Goal: Task Accomplishment & Management: Complete application form

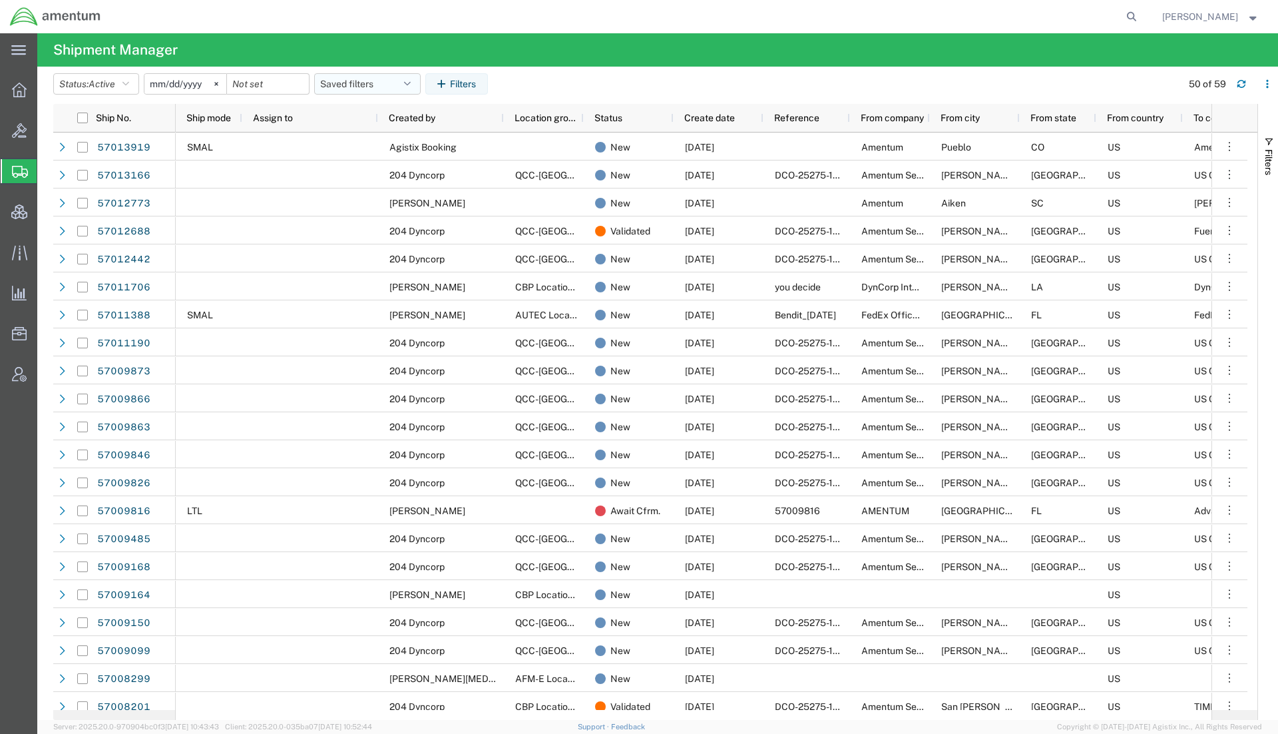
click at [360, 79] on button "Saved filters" at bounding box center [367, 83] width 107 height 21
click at [392, 170] on span "Active DCI shipments" at bounding box center [403, 166] width 174 height 25
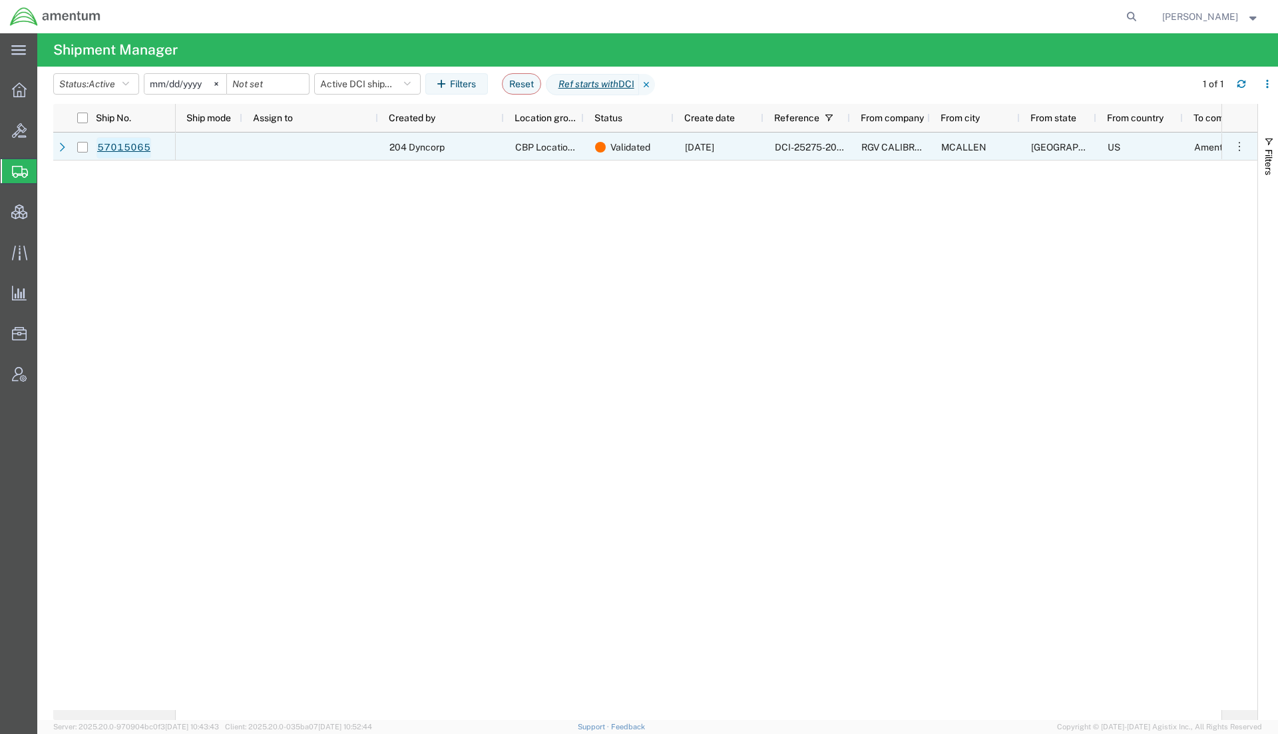
click at [130, 140] on link "57015065" at bounding box center [124, 147] width 55 height 21
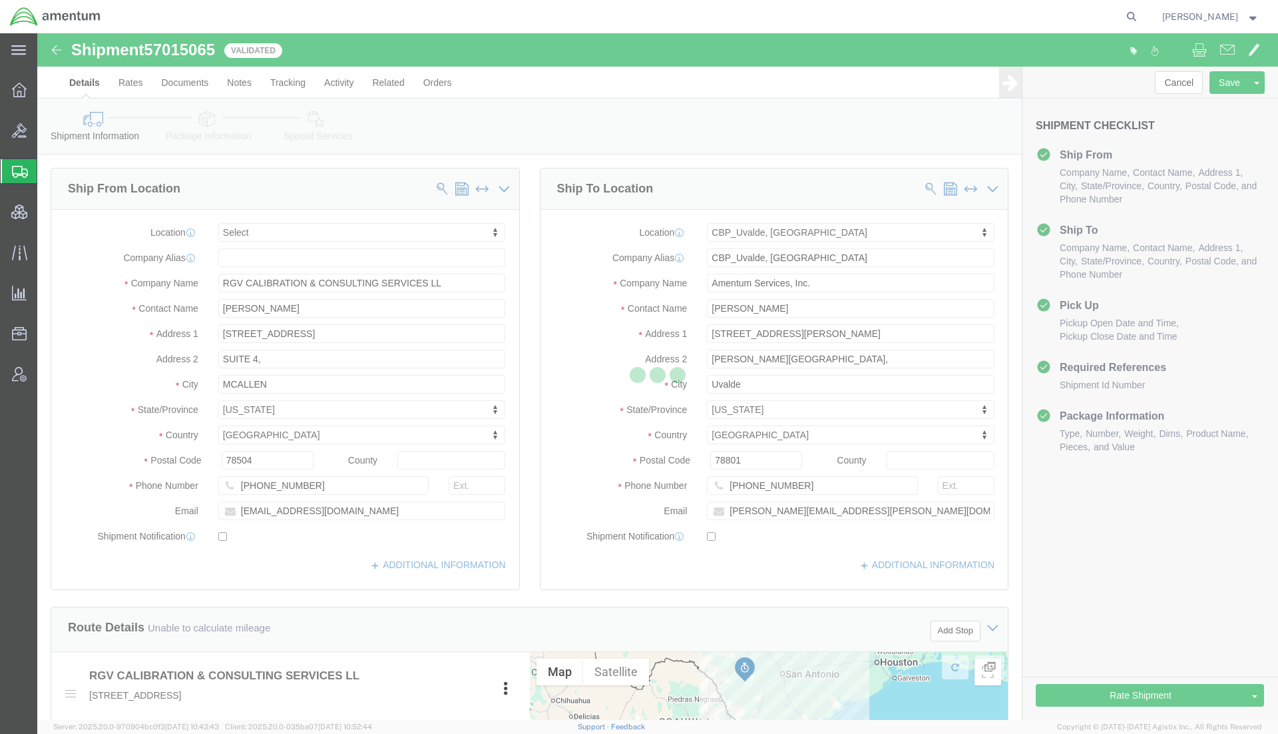
select select
select select "49950"
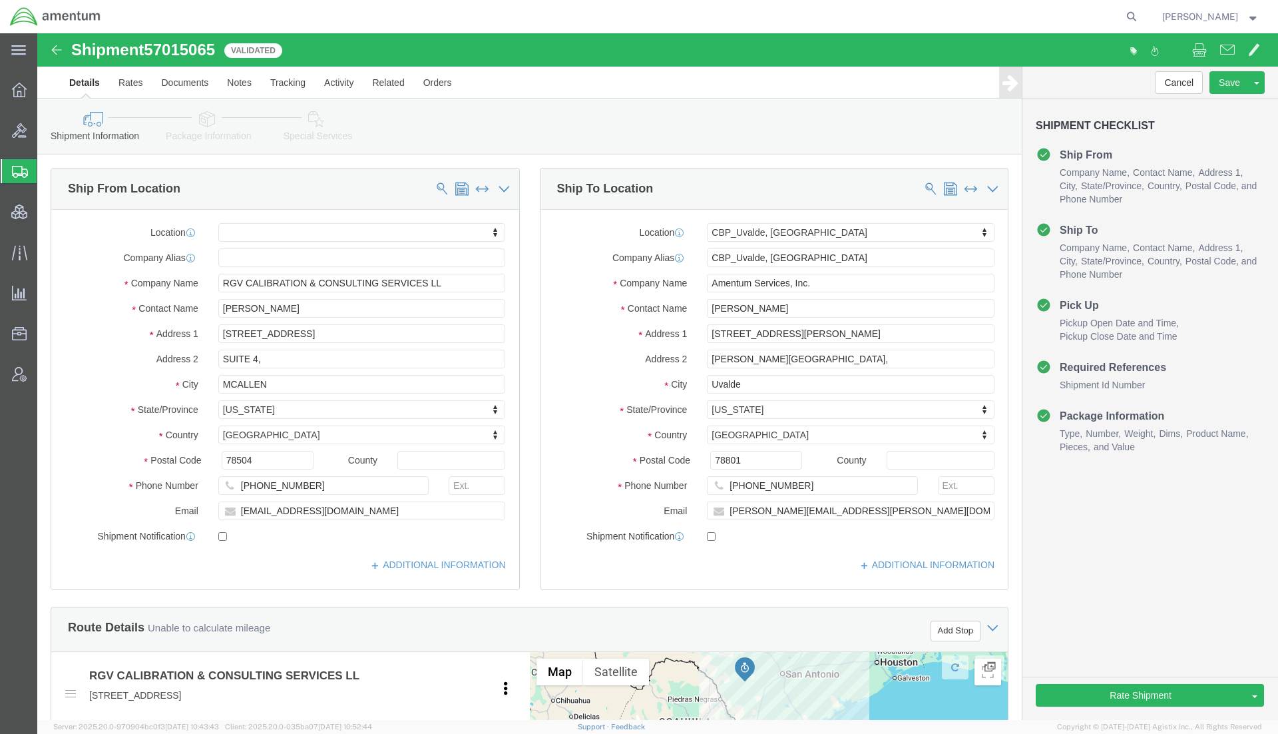
click div "Shipment Information Package Information Special Services Loading Routing"
click icon
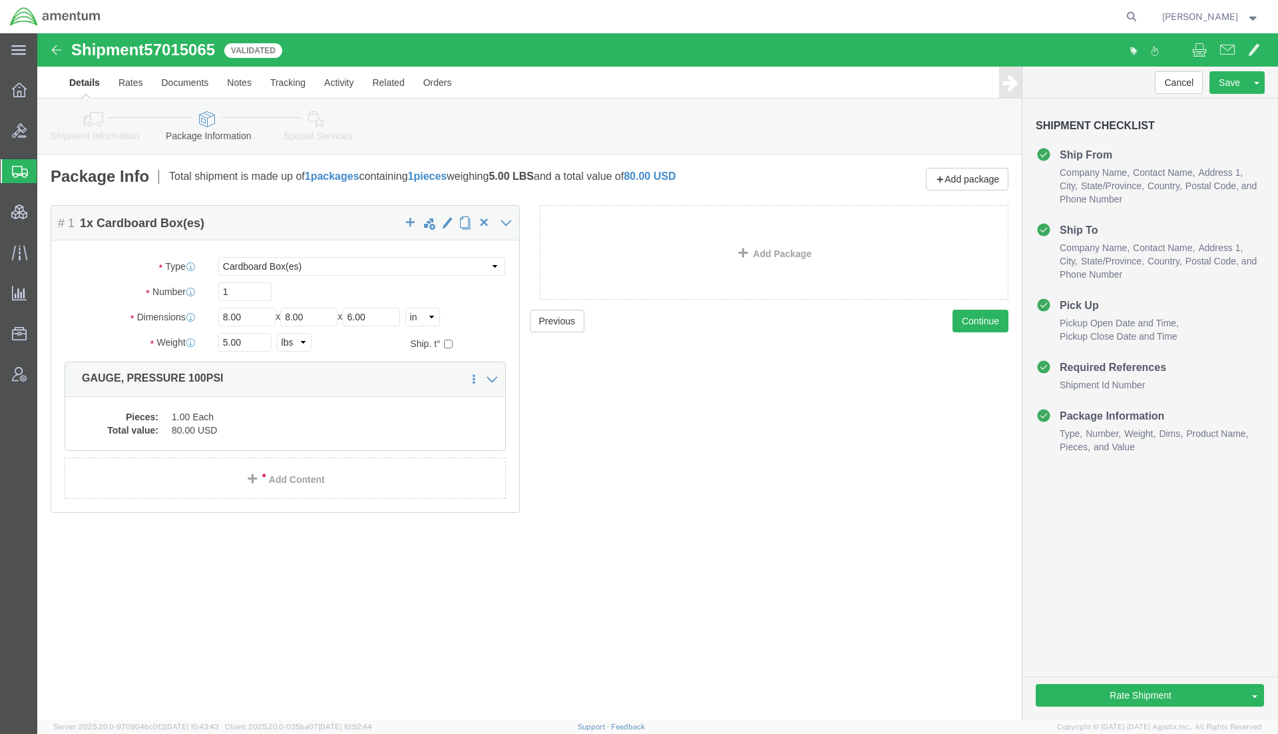
click icon
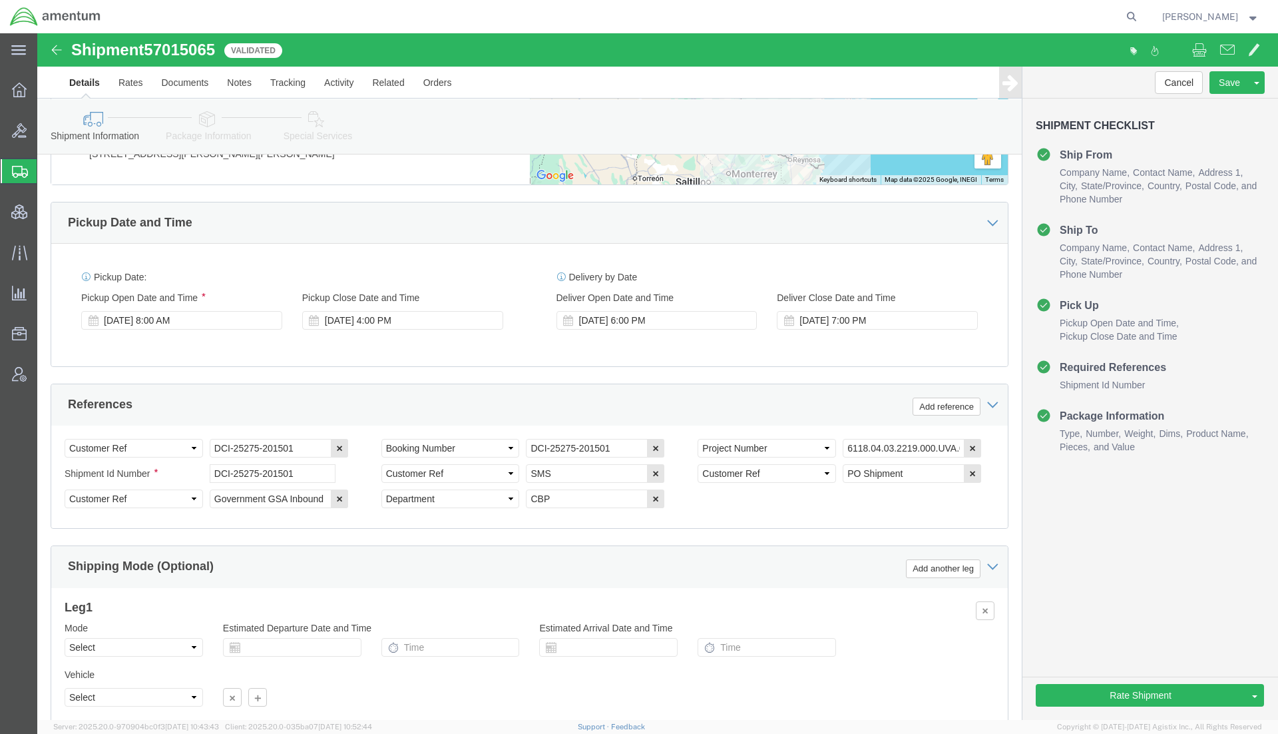
scroll to position [738, 0]
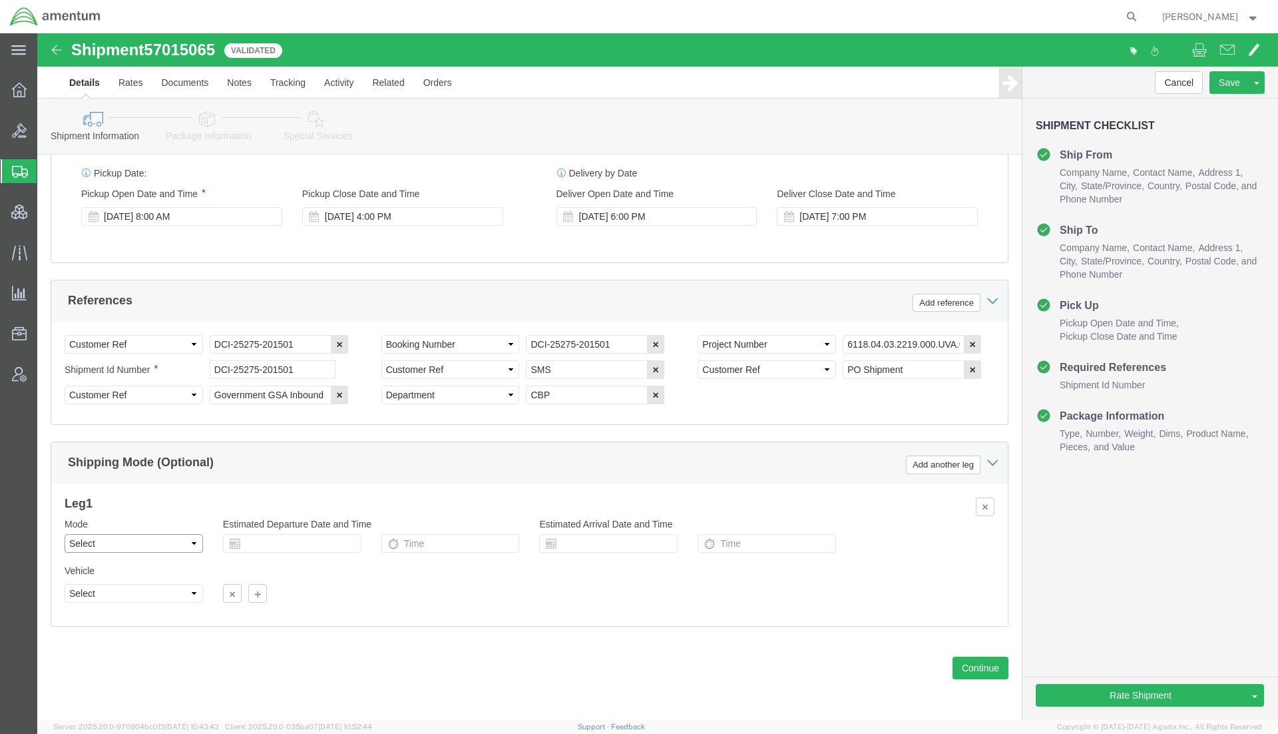
click select "Select Air Less than Truckload Multi-Leg Ocean Freight Rail Small Parcel Truckl…"
select select "SMAL"
click select "Select Air Less than Truckload Multi-Leg Ocean Freight Rail Small Parcel Truckl…"
click icon
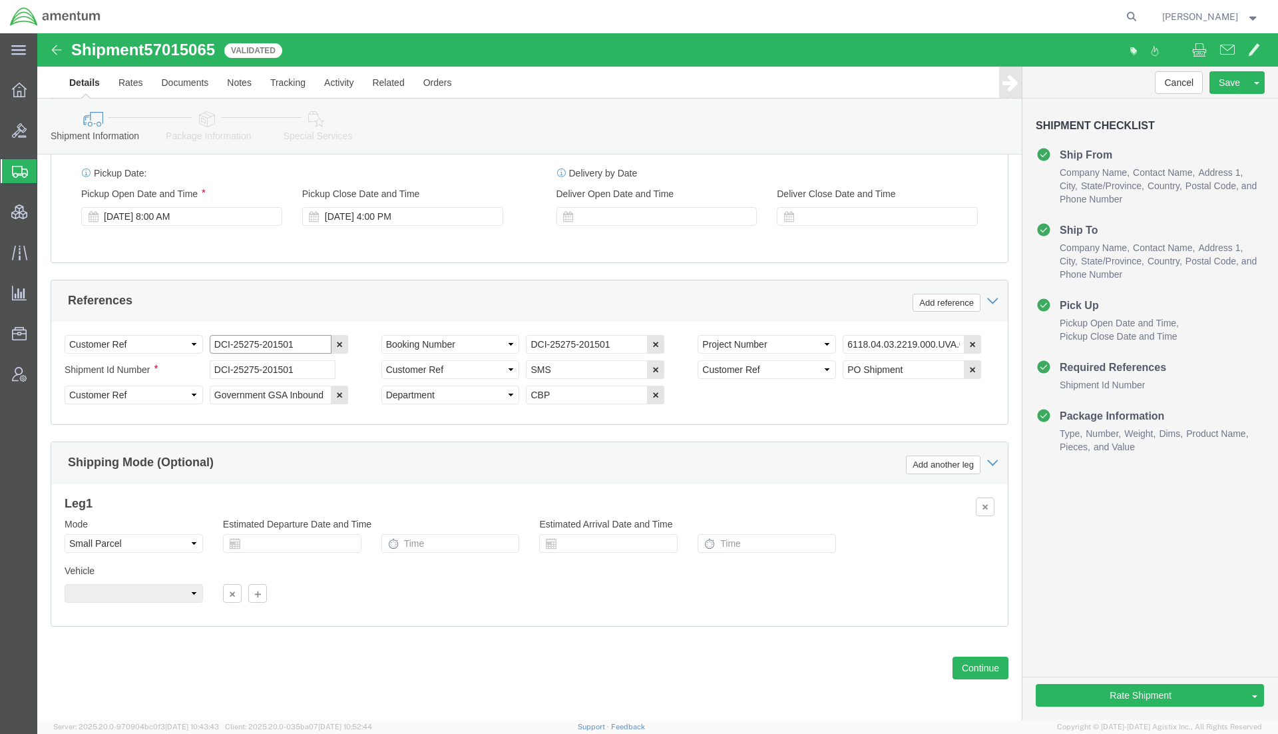
drag, startPoint x: 271, startPoint y: 308, endPoint x: -206, endPoint y: 221, distance: 485.3
click html "Shipment 57015065 Validated Details Rates Documents Notes Tracking Activity Rel…"
click button "Rate Shipment"
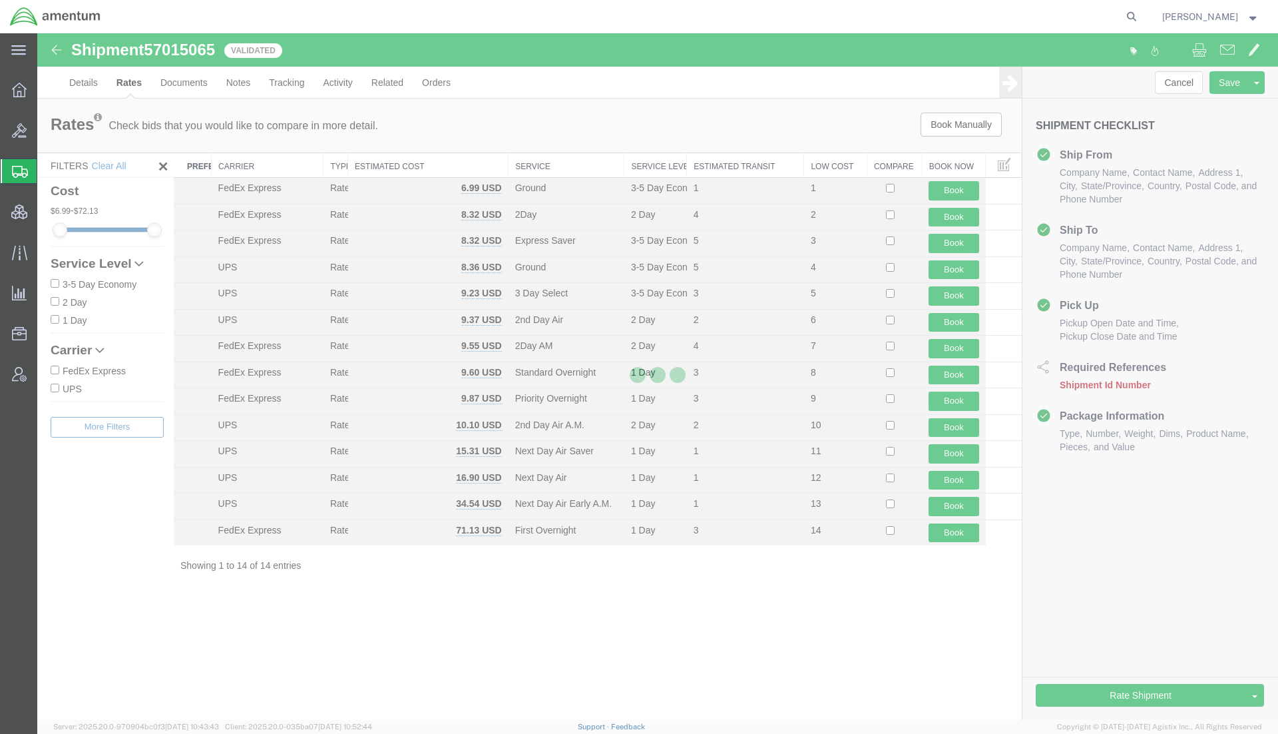
scroll to position [0, 0]
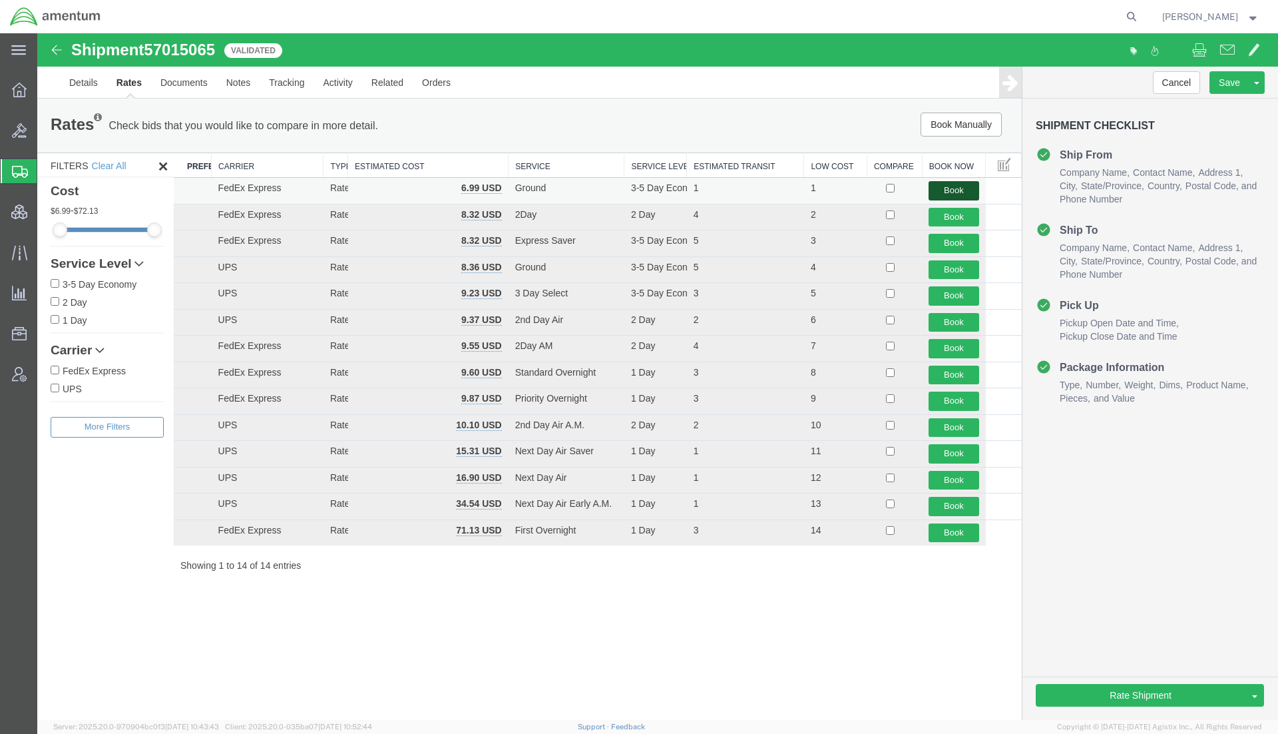
click at [946, 188] on button "Book" at bounding box center [954, 190] width 50 height 19
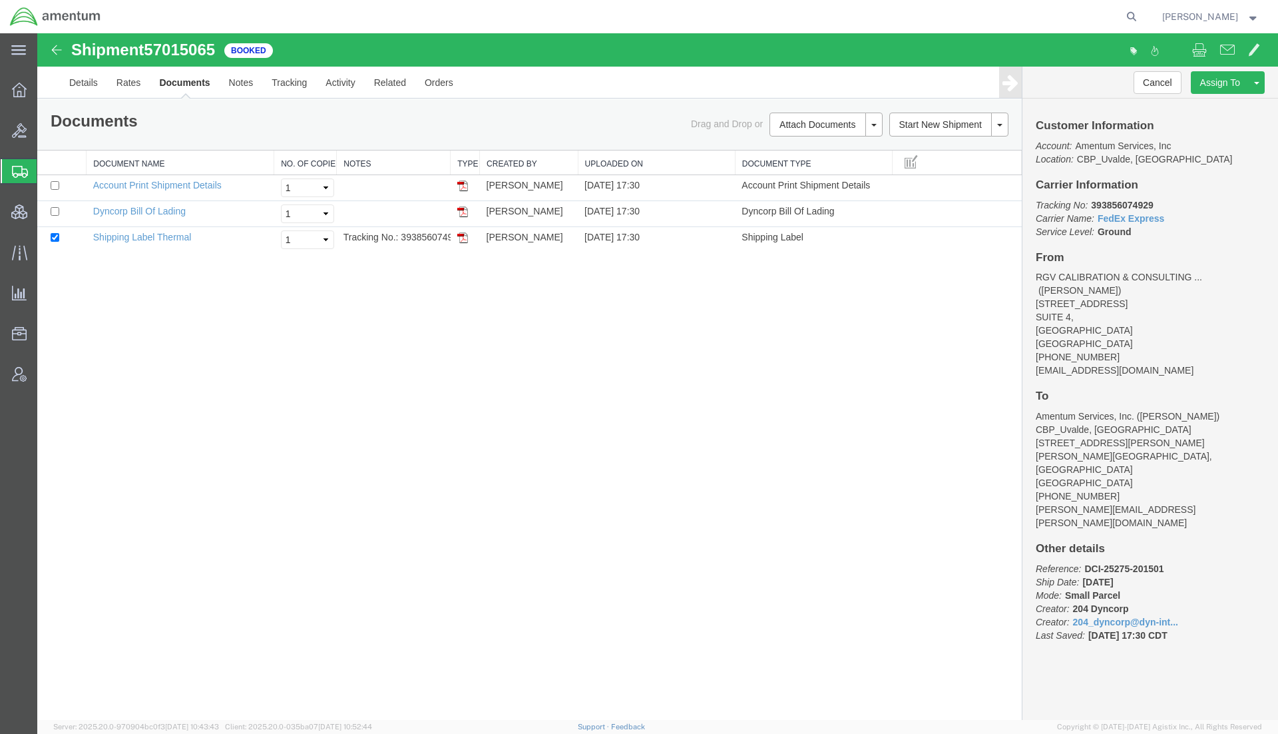
click at [47, 174] on span "Shipments" at bounding box center [42, 171] width 11 height 27
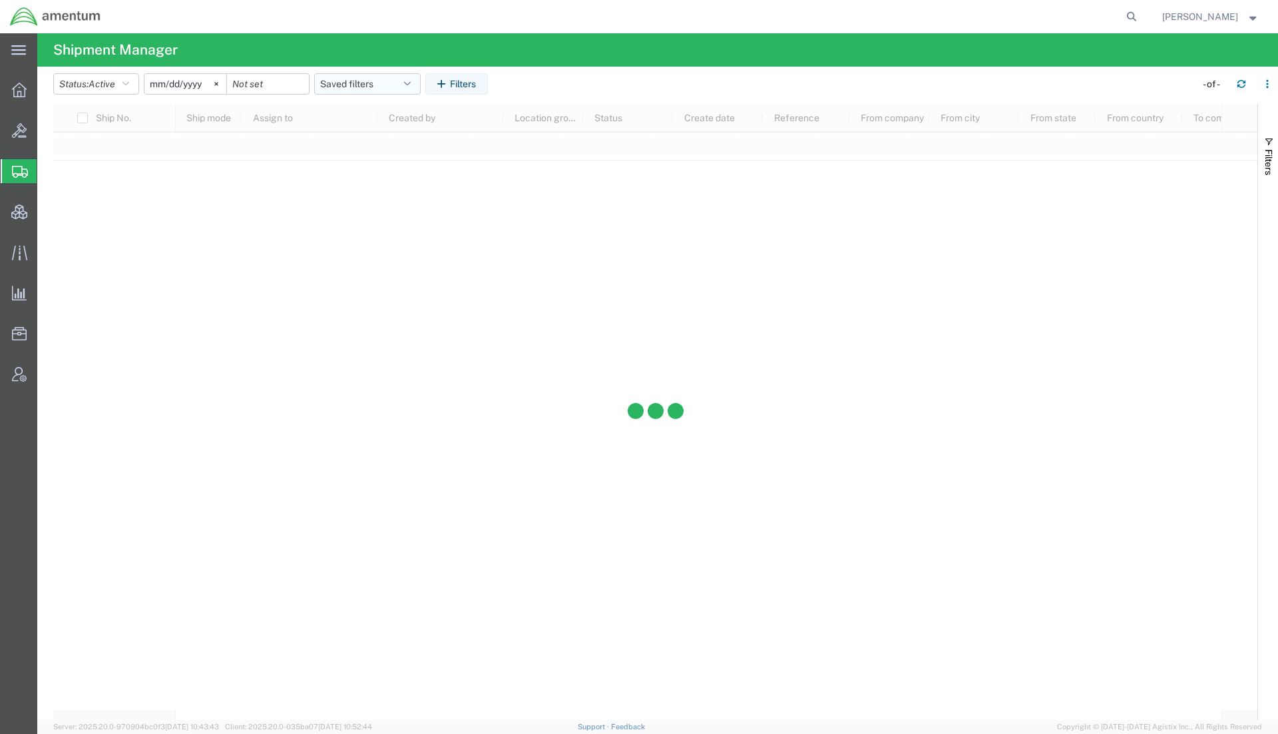
click at [355, 80] on button "Saved filters" at bounding box center [367, 83] width 107 height 21
click at [368, 166] on span "Active DCI shipments" at bounding box center [403, 166] width 174 height 25
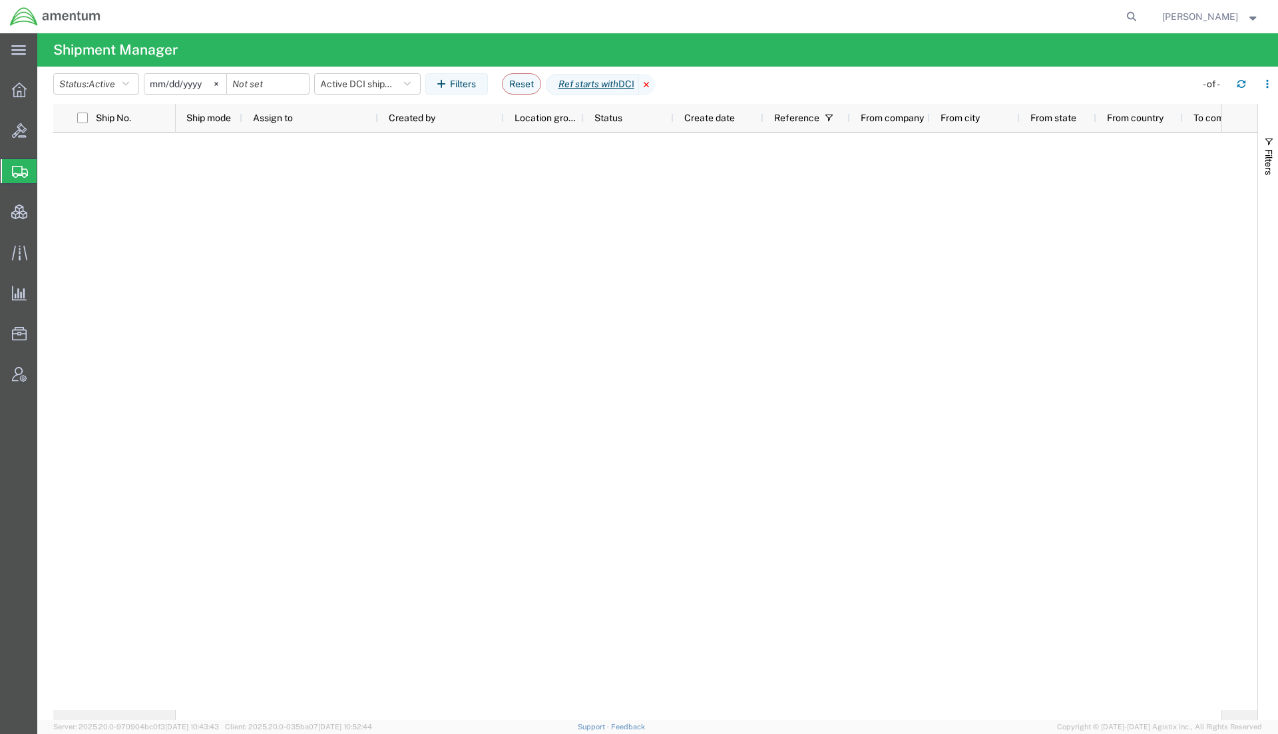
click at [655, 81] on icon at bounding box center [647, 84] width 16 height 21
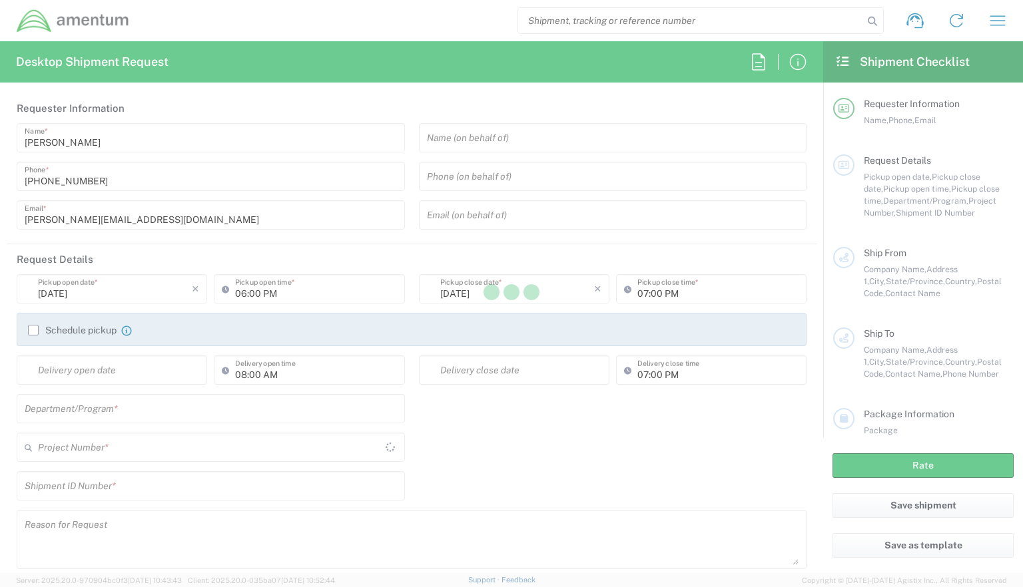
type input "[GEOGRAPHIC_DATA]"
type input "OVHD.600294.PURCH"
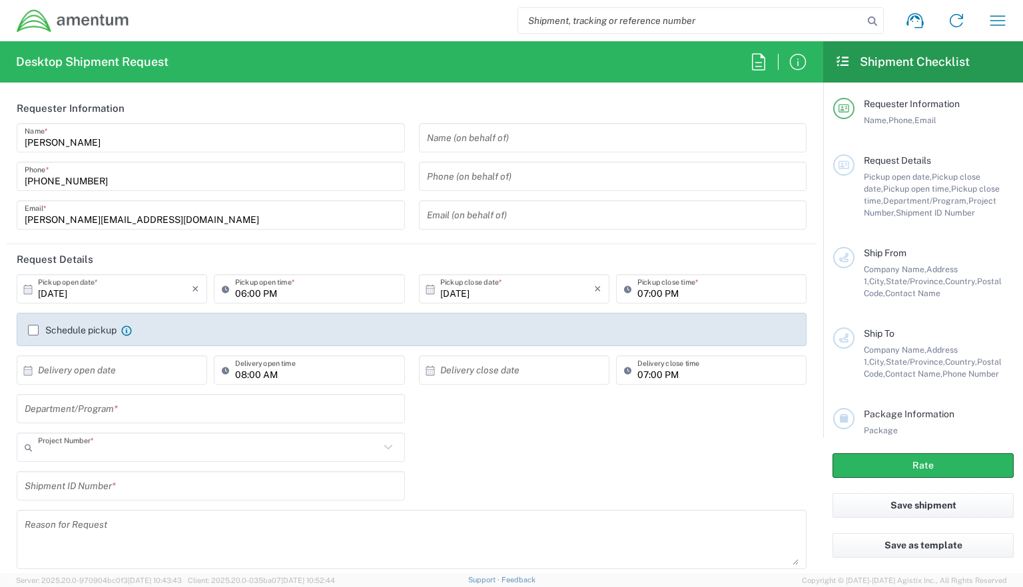
click at [122, 453] on input "text" at bounding box center [209, 447] width 342 height 23
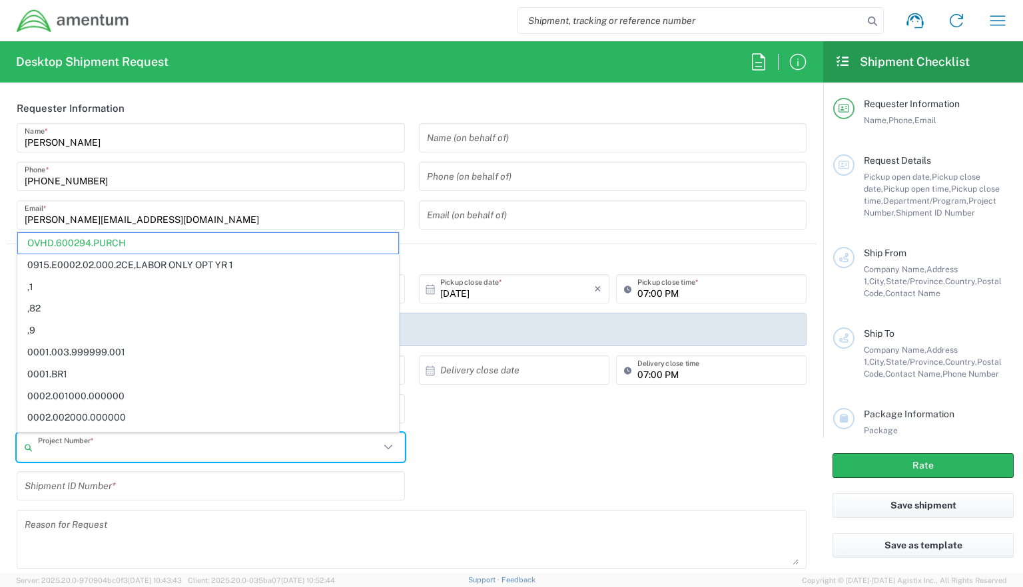
click at [121, 456] on input "text" at bounding box center [209, 447] width 342 height 23
paste input "OVHD.100552.OPSGP"
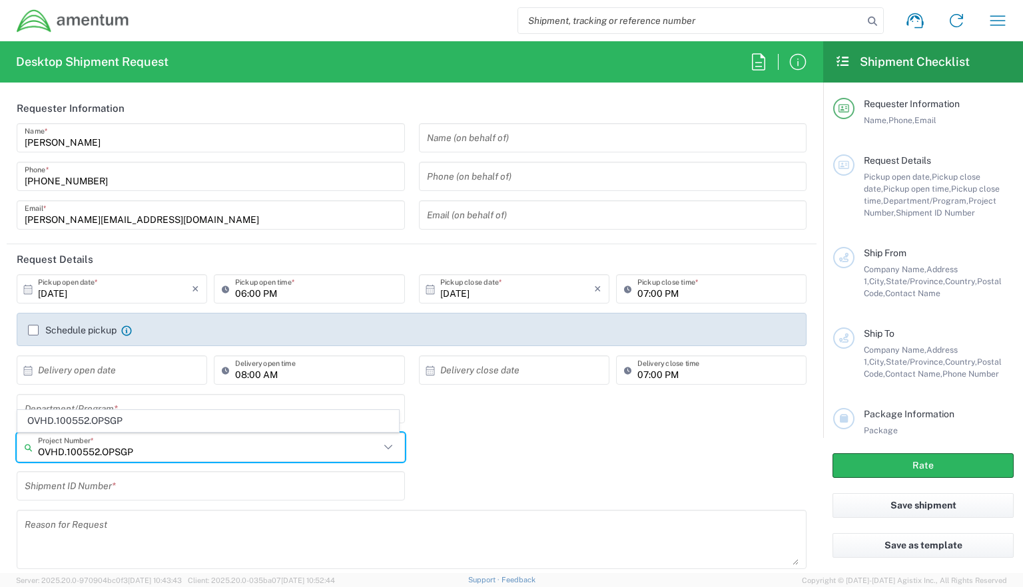
click at [122, 454] on input "OVHD.100552.OPSGP" at bounding box center [209, 447] width 342 height 23
type input "OVHD.100552.OPSGP"
